Goal: Find specific page/section: Find specific page/section

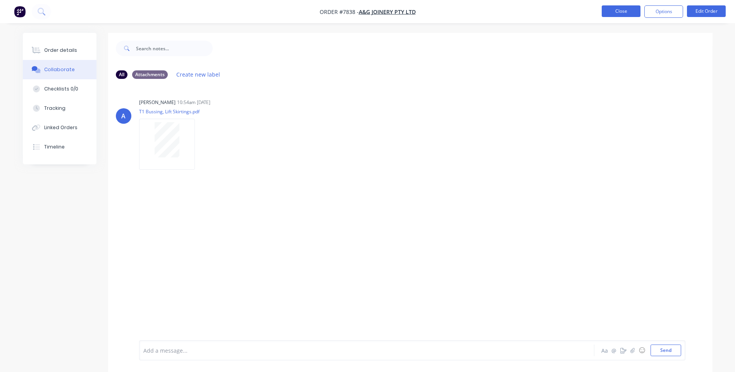
click at [617, 10] on button "Close" at bounding box center [620, 11] width 39 height 12
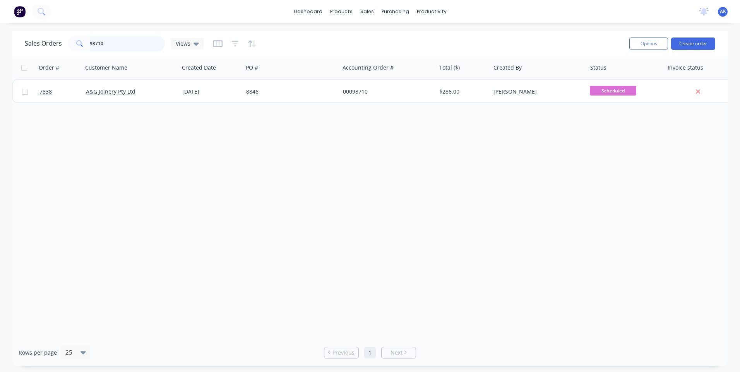
click at [106, 47] on input "98710" at bounding box center [128, 43] width 76 height 15
type input "98707"
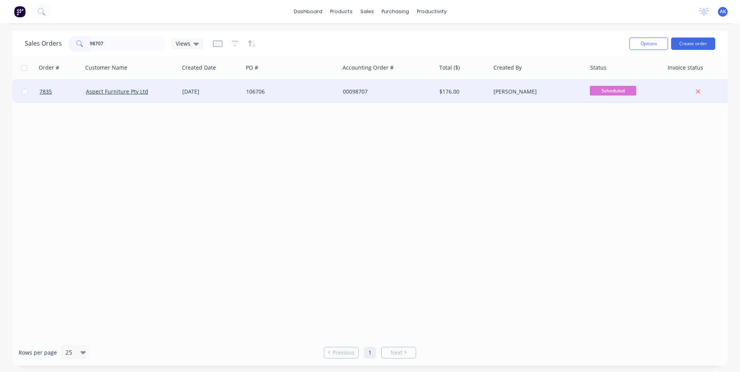
click at [279, 92] on div "106706" at bounding box center [289, 92] width 86 height 8
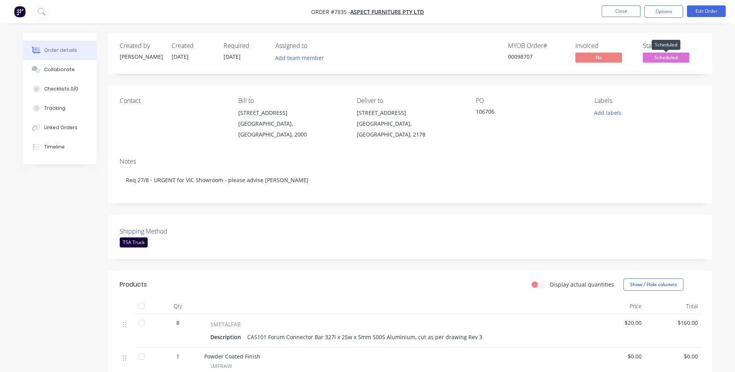
click at [665, 56] on span "Scheduled" at bounding box center [665, 58] width 46 height 10
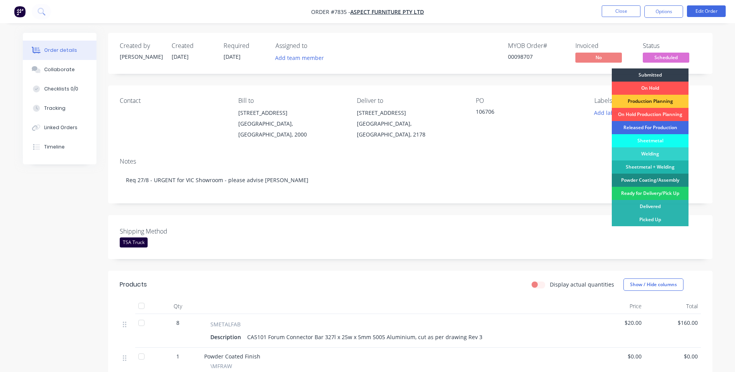
click at [649, 126] on div "Released For Production" at bounding box center [649, 127] width 77 height 13
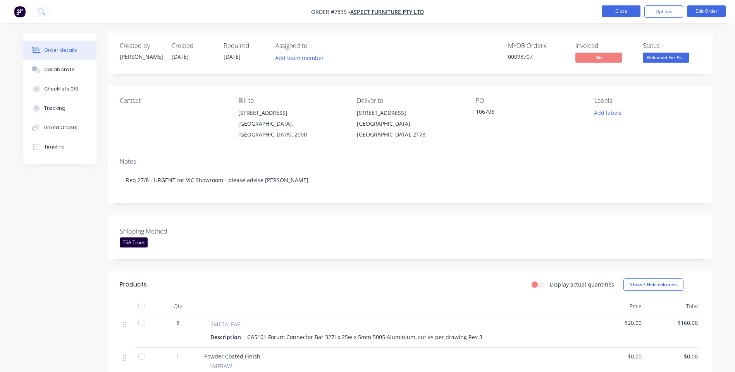
click at [622, 12] on button "Close" at bounding box center [620, 11] width 39 height 12
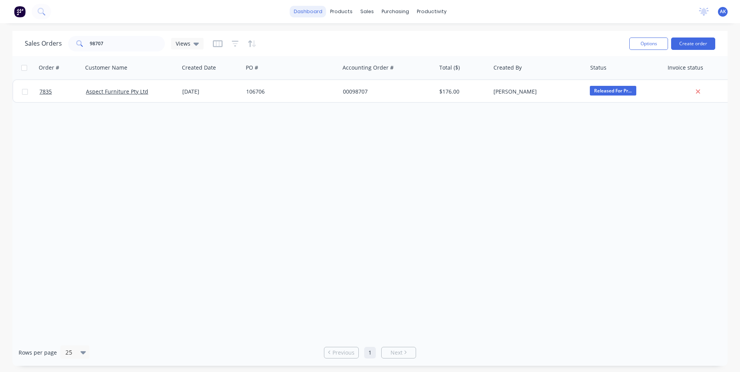
click at [311, 10] on link "dashboard" at bounding box center [308, 12] width 36 height 12
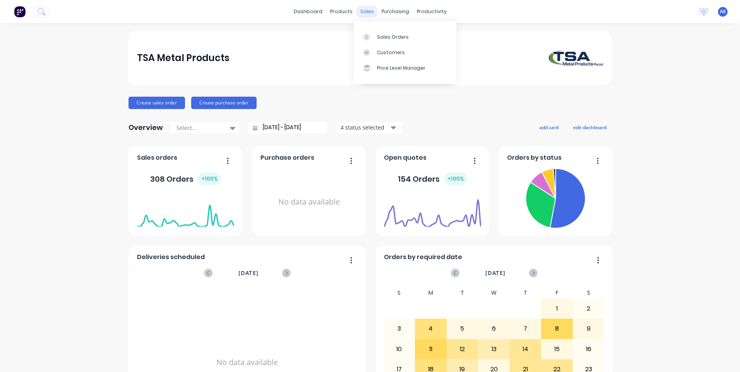
click at [367, 10] on div "sales" at bounding box center [367, 12] width 21 height 12
click at [384, 42] on link "Sales Orders" at bounding box center [405, 36] width 103 height 15
